Goal: Task Accomplishment & Management: Manage account settings

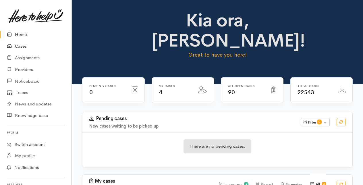
click at [23, 45] on link "Cases" at bounding box center [35, 46] width 71 height 12
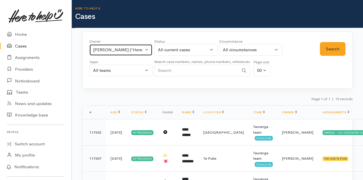
click at [147, 49] on button "[PERSON_NAME] ('Here to help u')" at bounding box center [120, 50] width 63 height 12
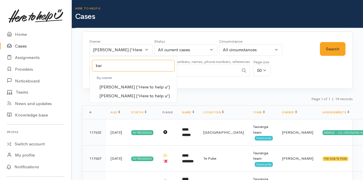
type input "kar"
click at [112, 85] on span "Karli Morris ('Here to help u')" at bounding box center [134, 87] width 71 height 7
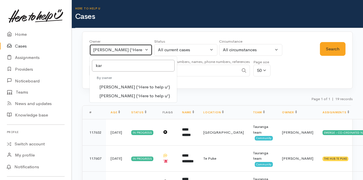
select select "435"
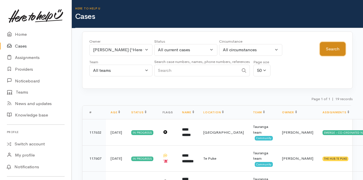
click at [337, 46] on button "Search" at bounding box center [333, 49] width 26 height 14
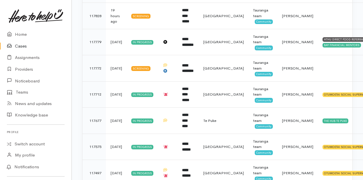
scroll to position [287, 0]
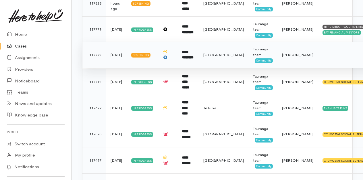
click at [189, 55] on b "**********" at bounding box center [187, 54] width 11 height 9
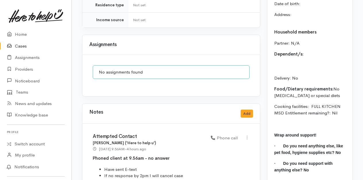
scroll to position [631, 0]
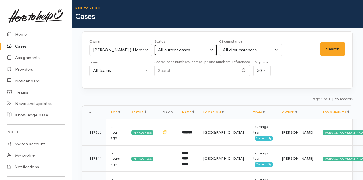
click at [210, 48] on button "All current cases" at bounding box center [185, 50] width 63 height 12
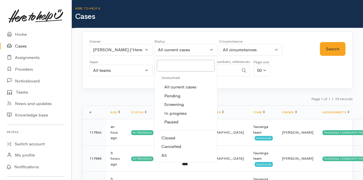
click at [164, 151] on link "All" at bounding box center [185, 155] width 63 height 9
select select "All"
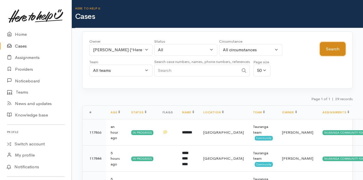
click at [334, 49] on button "Search" at bounding box center [333, 49] width 26 height 14
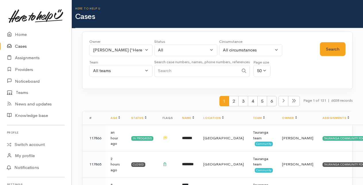
click at [271, 102] on span "6" at bounding box center [272, 101] width 10 height 11
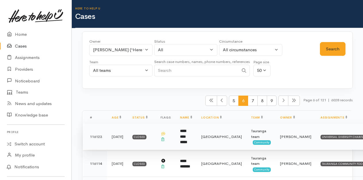
click at [194, 136] on td "**********" at bounding box center [185, 137] width 21 height 26
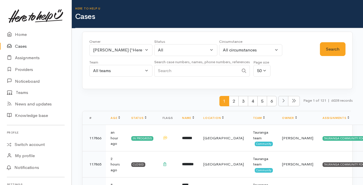
click at [282, 101] on icon at bounding box center [283, 100] width 2 height 3
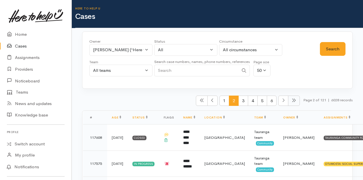
click at [291, 99] on icon at bounding box center [293, 100] width 4 height 4
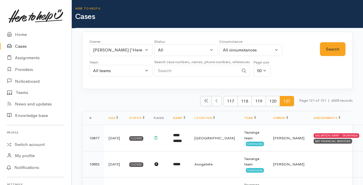
click at [200, 100] on span at bounding box center [206, 101] width 12 height 11
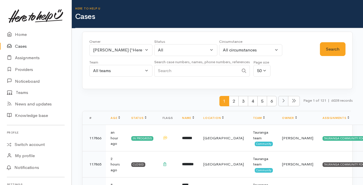
click at [282, 100] on icon at bounding box center [283, 100] width 3 height 4
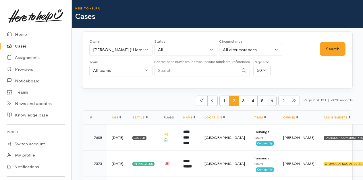
click at [269, 100] on span "6" at bounding box center [272, 101] width 10 height 11
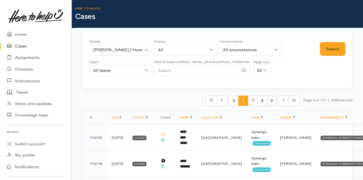
click at [270, 99] on span "9" at bounding box center [272, 101] width 10 height 11
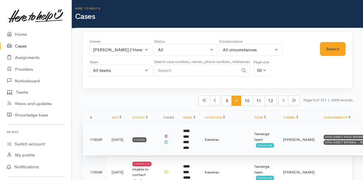
click at [189, 135] on b "**********" at bounding box center [186, 139] width 6 height 21
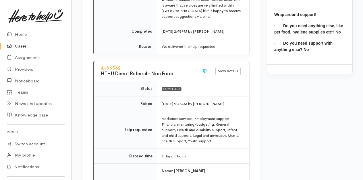
scroll to position [889, 0]
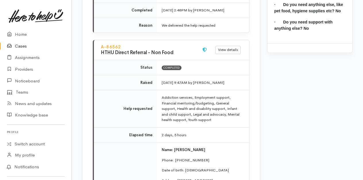
click at [21, 45] on link "Cases" at bounding box center [35, 46] width 71 height 12
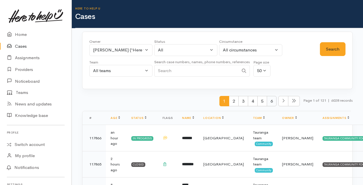
click at [272, 101] on span "6" at bounding box center [272, 101] width 10 height 11
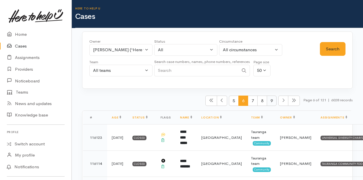
click at [269, 100] on span "9" at bounding box center [272, 101] width 10 height 11
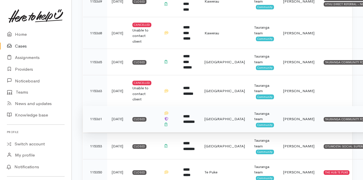
scroll to position [143, 0]
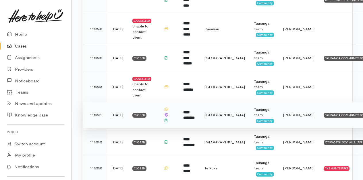
click at [190, 111] on b "**********" at bounding box center [188, 115] width 11 height 9
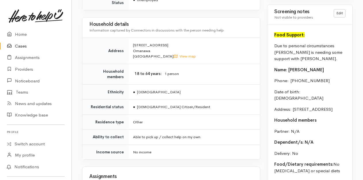
scroll to position [488, 0]
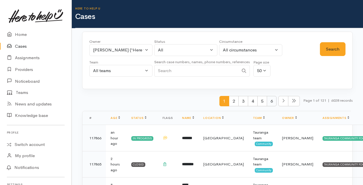
click at [272, 99] on span "6" at bounding box center [272, 101] width 10 height 11
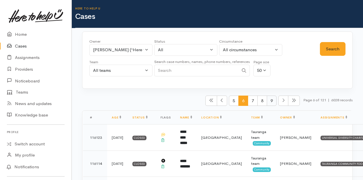
click at [270, 99] on span "9" at bounding box center [272, 101] width 10 height 11
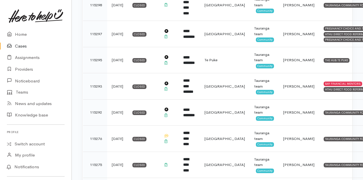
scroll to position [717, 0]
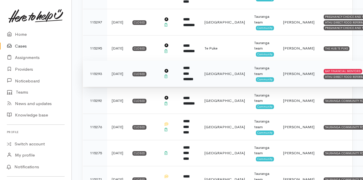
click at [190, 66] on b "**********" at bounding box center [188, 73] width 10 height 15
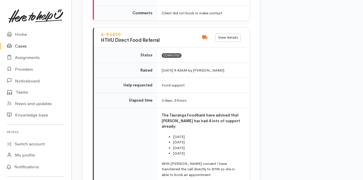
scroll to position [918, 0]
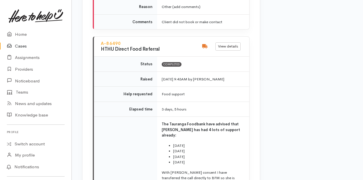
click at [22, 46] on link "Cases" at bounding box center [35, 46] width 71 height 12
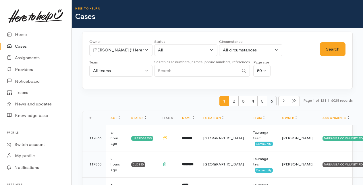
click at [269, 102] on span "6" at bounding box center [272, 101] width 10 height 11
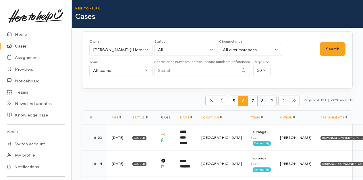
click at [258, 101] on span "8" at bounding box center [262, 101] width 10 height 11
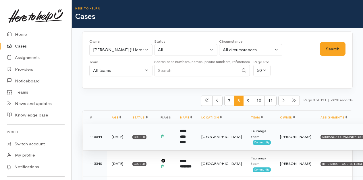
click at [186, 138] on b "**********" at bounding box center [183, 136] width 6 height 15
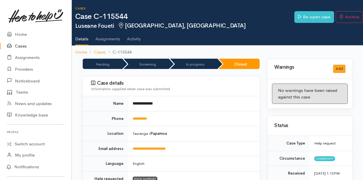
click at [20, 45] on link "Cases" at bounding box center [35, 46] width 71 height 12
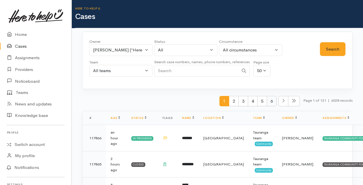
click at [269, 101] on span "6" at bounding box center [272, 101] width 10 height 11
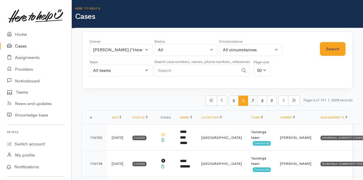
click at [250, 102] on span "7" at bounding box center [253, 101] width 10 height 11
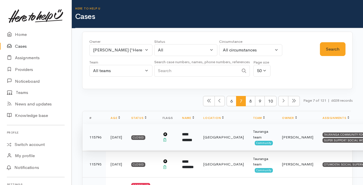
click at [188, 137] on b "**********" at bounding box center [187, 136] width 10 height 9
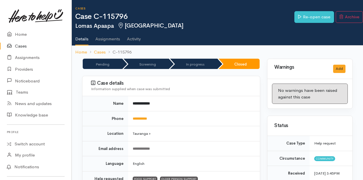
click at [19, 46] on link "Cases" at bounding box center [35, 46] width 71 height 12
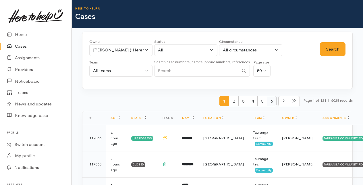
click at [270, 99] on span "6" at bounding box center [272, 101] width 10 height 11
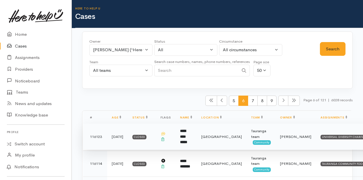
click at [186, 137] on b "**********" at bounding box center [183, 136] width 7 height 15
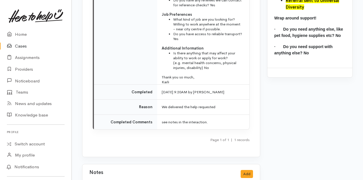
scroll to position [861, 0]
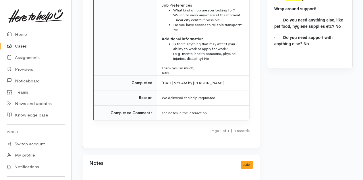
click at [20, 46] on link "Cases" at bounding box center [35, 46] width 71 height 12
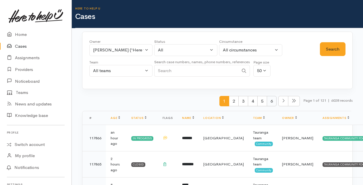
click at [269, 99] on span "6" at bounding box center [272, 101] width 10 height 11
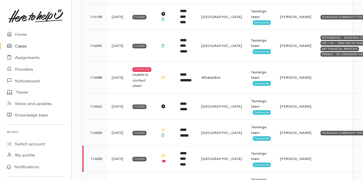
scroll to position [230, 0]
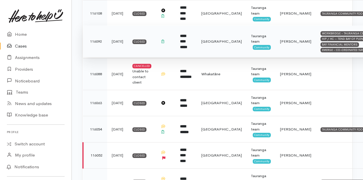
click at [185, 40] on td "**********" at bounding box center [185, 42] width 21 height 32
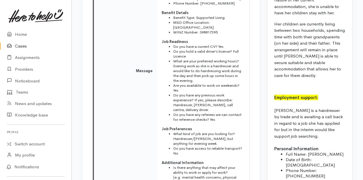
scroll to position [689, 0]
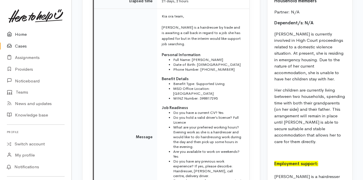
click at [23, 34] on link "Home" at bounding box center [35, 35] width 71 height 12
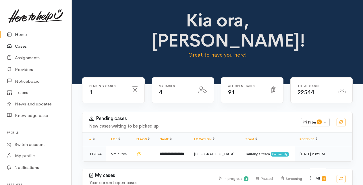
click at [20, 46] on link "Cases" at bounding box center [35, 46] width 71 height 12
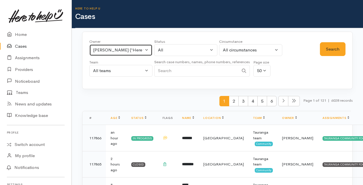
click at [146, 48] on button "Karli Morris ('Here to help u')" at bounding box center [120, 50] width 63 height 12
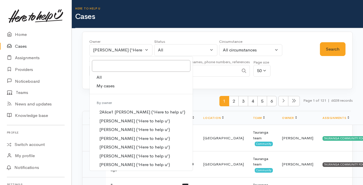
click at [106, 84] on span "My cases" at bounding box center [105, 86] width 18 height 7
select select "205"
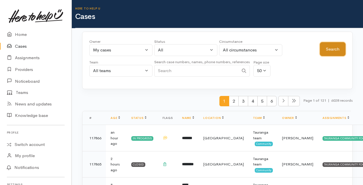
click at [332, 48] on button "Search" at bounding box center [333, 49] width 26 height 14
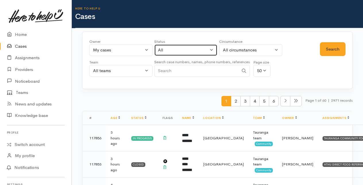
click at [211, 49] on button "All" at bounding box center [185, 50] width 63 height 12
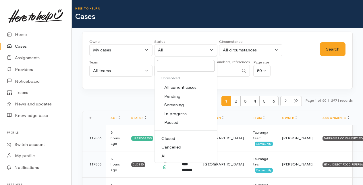
click at [182, 85] on span "All current cases" at bounding box center [180, 87] width 32 height 7
select select "Unresolved"
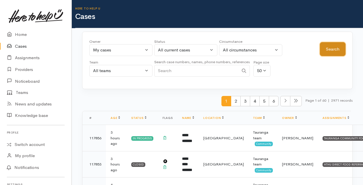
click at [336, 45] on button "Search" at bounding box center [333, 49] width 26 height 14
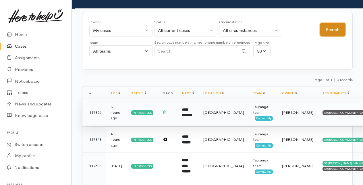
scroll to position [29, 0]
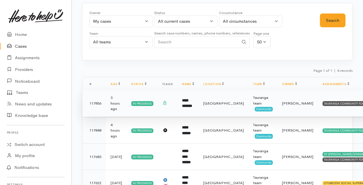
click at [184, 101] on b "**********" at bounding box center [187, 102] width 10 height 9
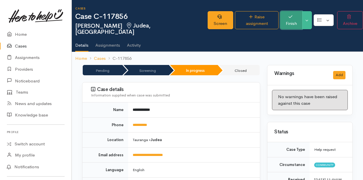
click at [288, 17] on button "Finish" at bounding box center [291, 20] width 22 height 18
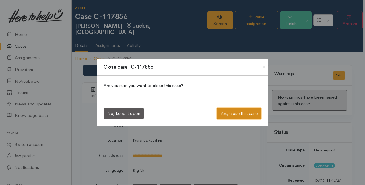
click at [232, 114] on button "Yes, close this case" at bounding box center [239, 114] width 45 height 12
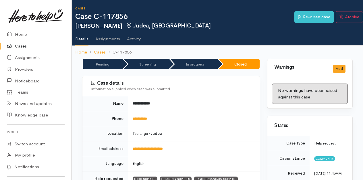
click at [23, 46] on link "Cases" at bounding box center [35, 46] width 71 height 12
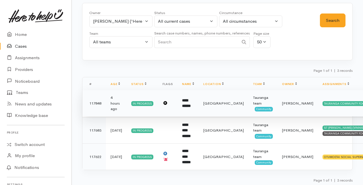
scroll to position [29, 0]
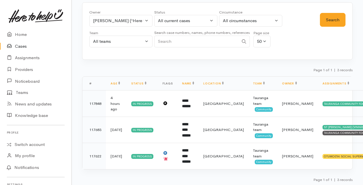
click at [18, 45] on link "Cases" at bounding box center [35, 46] width 71 height 12
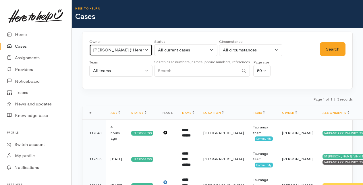
click at [145, 48] on button "[PERSON_NAME] ('Here to help u')" at bounding box center [120, 50] width 63 height 12
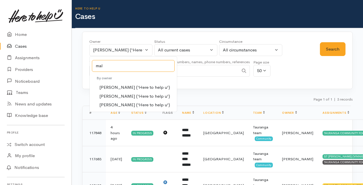
type input "mal"
click at [113, 97] on span "[PERSON_NAME] ('Here to help u')" at bounding box center [134, 96] width 71 height 7
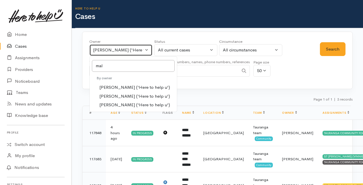
select select "1613"
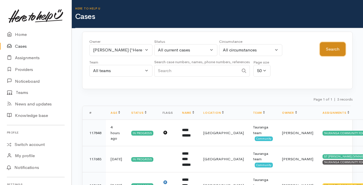
click at [334, 50] on button "Search" at bounding box center [333, 49] width 26 height 14
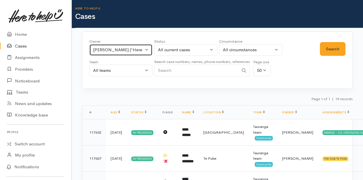
click at [147, 49] on button "[PERSON_NAME] ('Here to help u')" at bounding box center [120, 50] width 63 height 12
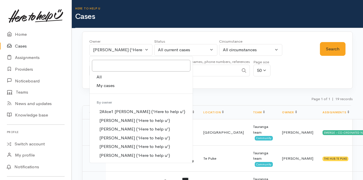
click at [106, 85] on span "My cases" at bounding box center [105, 86] width 18 height 7
select select "205"
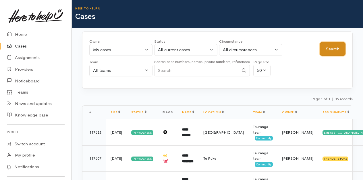
click at [326, 50] on button "Search" at bounding box center [333, 49] width 26 height 14
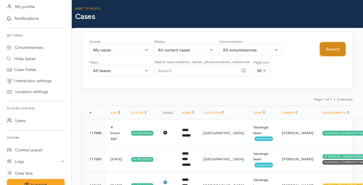
scroll to position [176, 0]
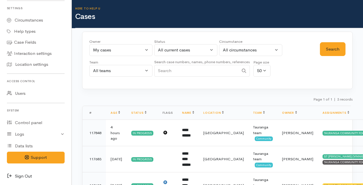
click at [12, 175] on icon at bounding box center [11, 175] width 8 height 7
